Goal: Check status: Check status

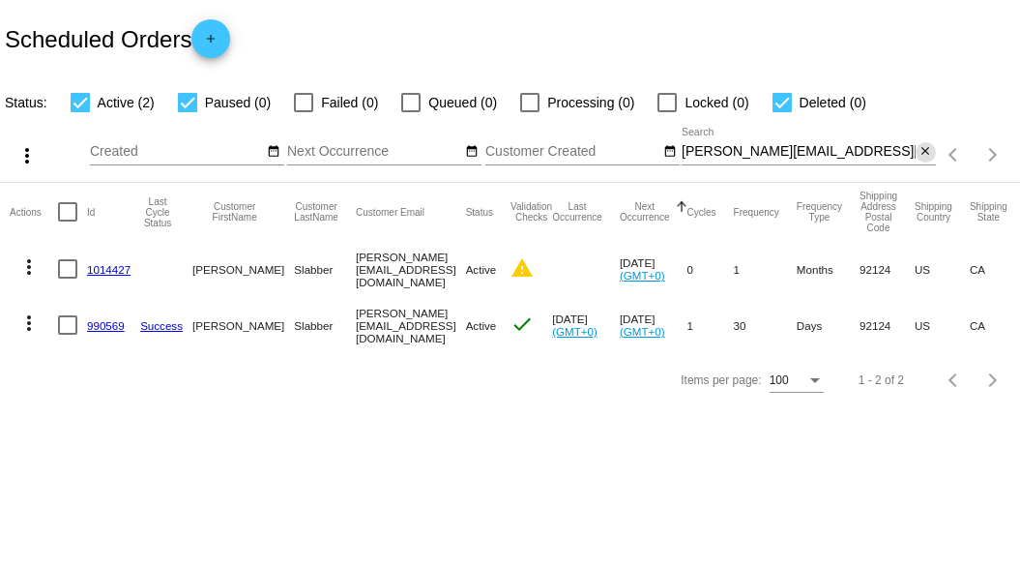
click at [927, 151] on mat-icon "close" at bounding box center [926, 151] width 14 height 15
click at [776, 157] on app-dashboard-scheduled-orders "Scheduled Orders add Status: Active (2) Paused (0) Failed (0) Queued (0) Proces…" at bounding box center [510, 203] width 1020 height 407
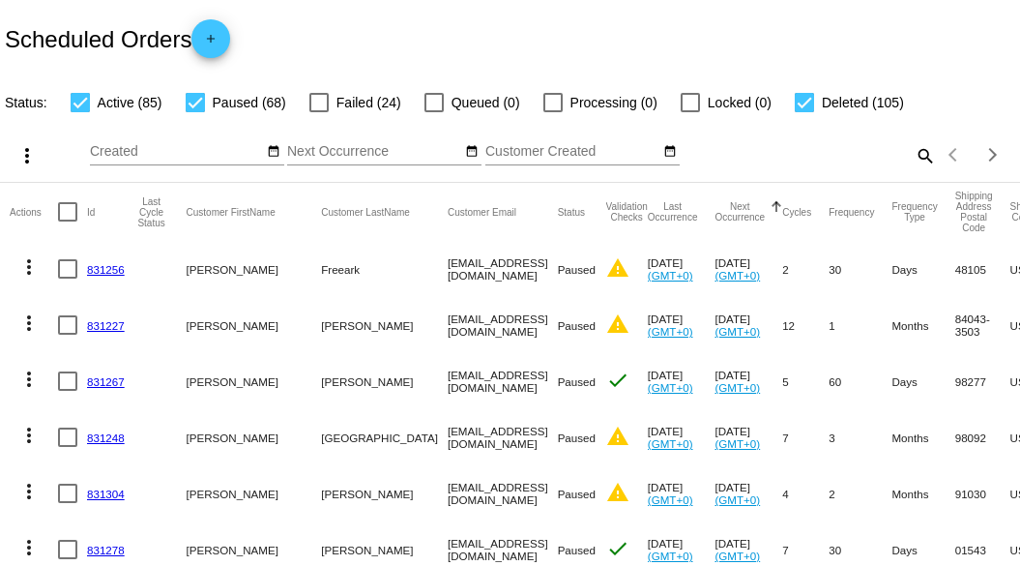
click at [913, 170] on mat-icon "search" at bounding box center [924, 155] width 23 height 30
click at [788, 160] on input "Search" at bounding box center [809, 151] width 254 height 15
paste input "carolann.garner71@gmail.com"
type input "carolann.garner71@gmail.com"
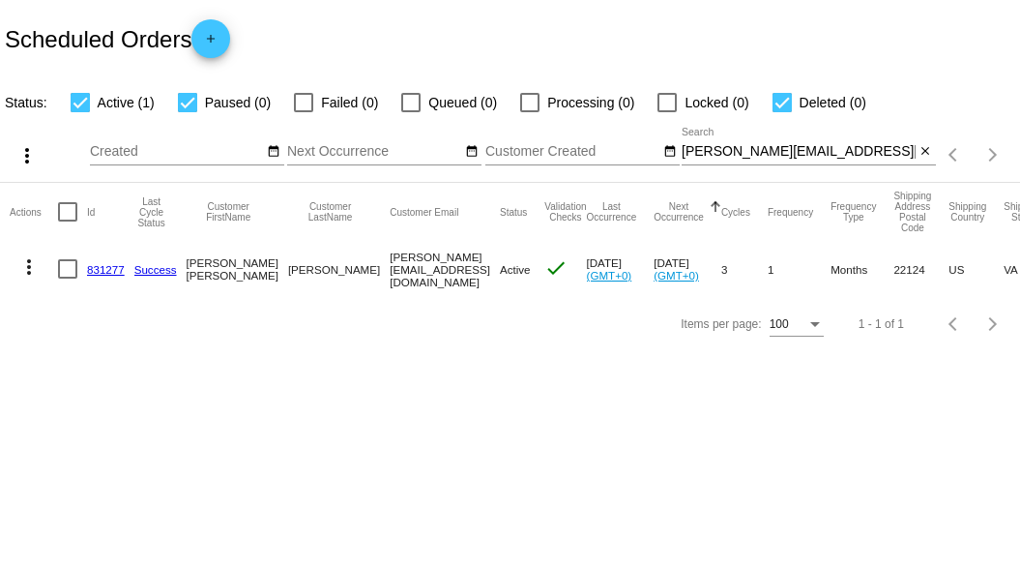
click at [445, 339] on div "Items per page: 100 1 - 1 of 1" at bounding box center [510, 324] width 1020 height 54
click at [105, 276] on mat-cell "831277" at bounding box center [110, 269] width 47 height 56
click at [106, 268] on link "831277" at bounding box center [106, 269] width 38 height 13
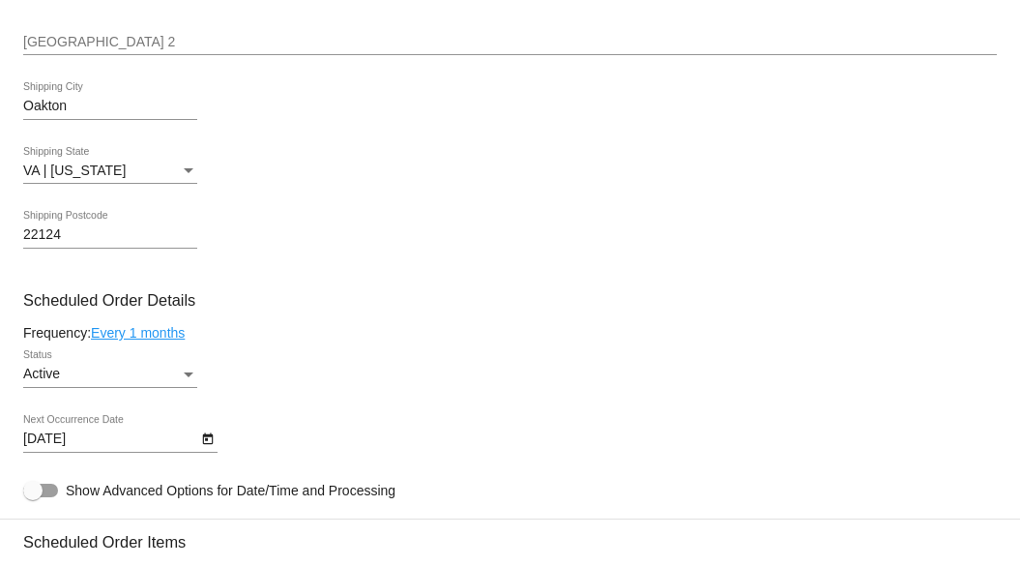
scroll to position [967, 0]
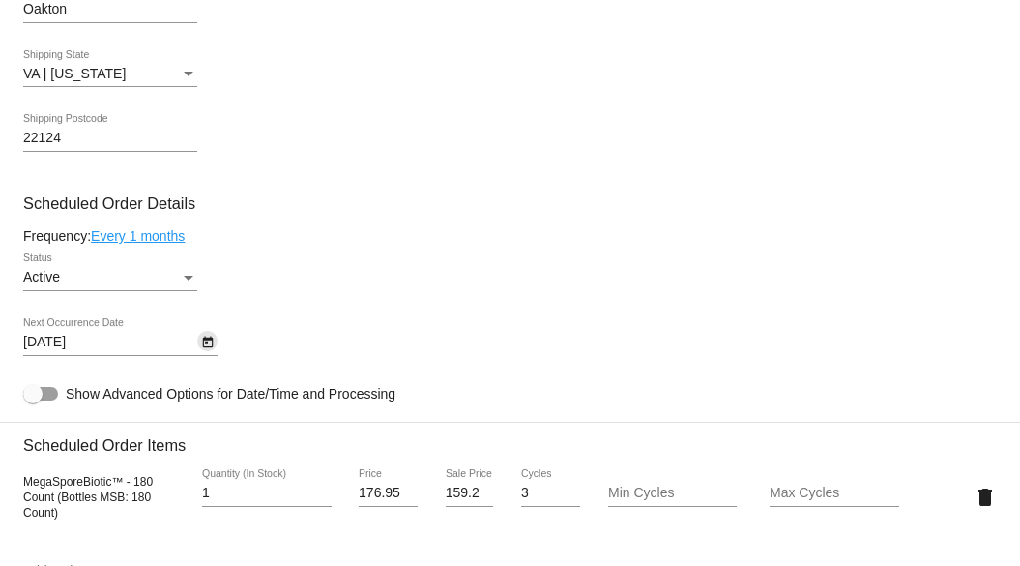
click at [206, 345] on icon "Open calendar" at bounding box center [207, 343] width 11 height 12
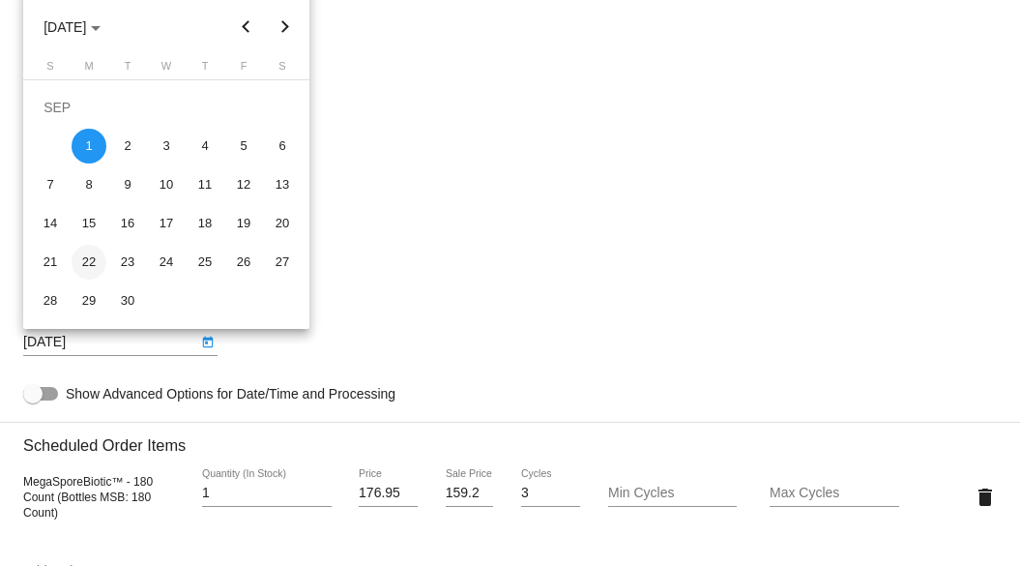
click at [91, 262] on div "22" at bounding box center [89, 262] width 35 height 35
type input "9/22/2025"
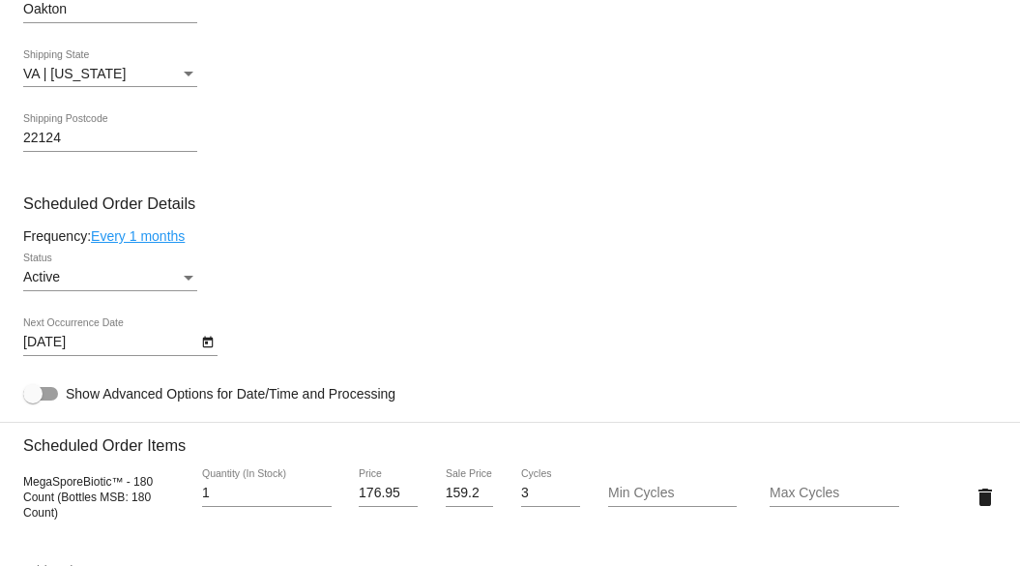
click at [367, 339] on div "9/22/2025 Next Occurrence Date" at bounding box center [510, 345] width 974 height 55
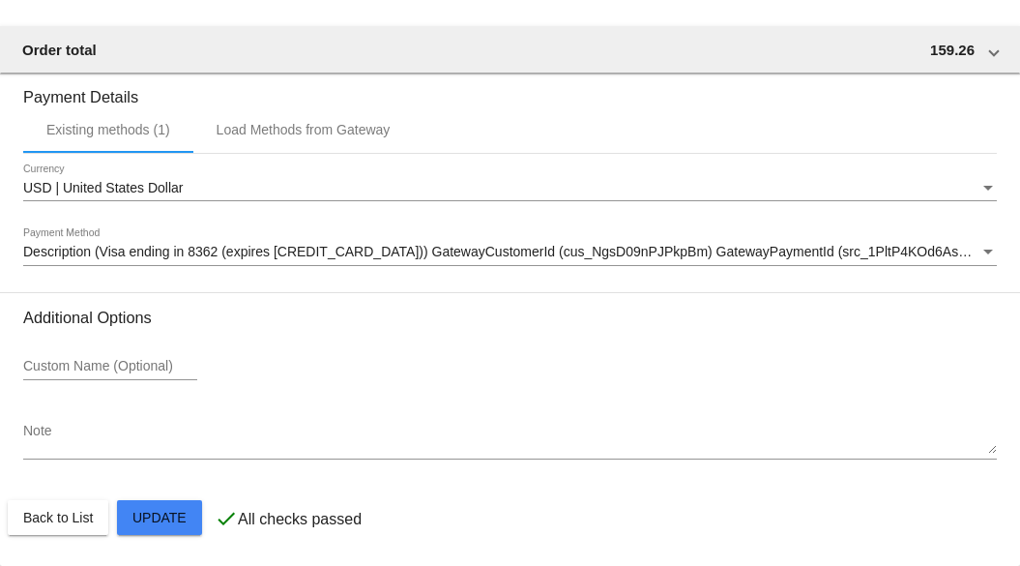
scroll to position [1820, 0]
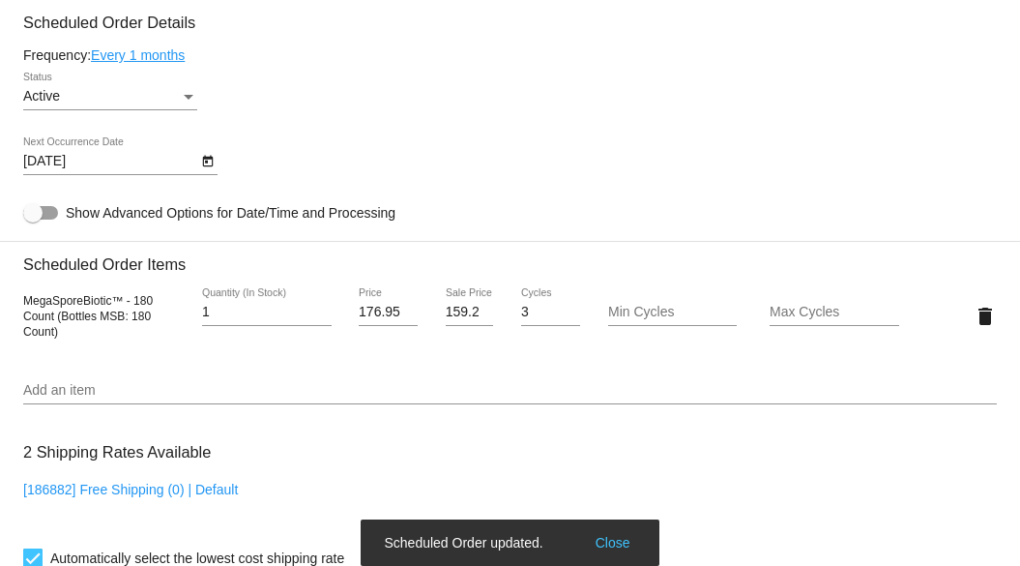
scroll to position [1143, 0]
